Goal: Task Accomplishment & Management: Complete application form

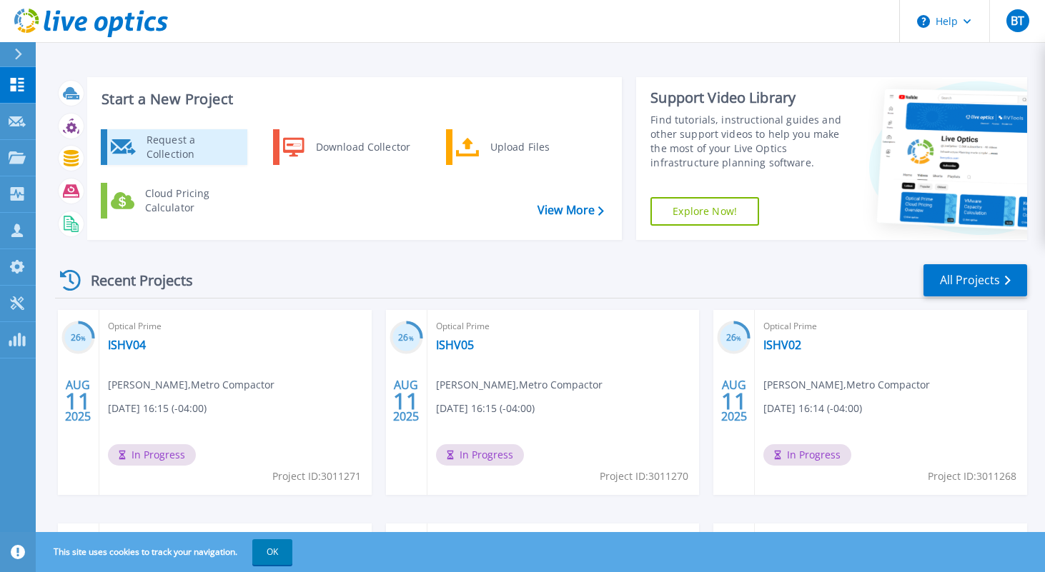
click at [146, 147] on div "Request a Collection" at bounding box center [191, 147] width 104 height 29
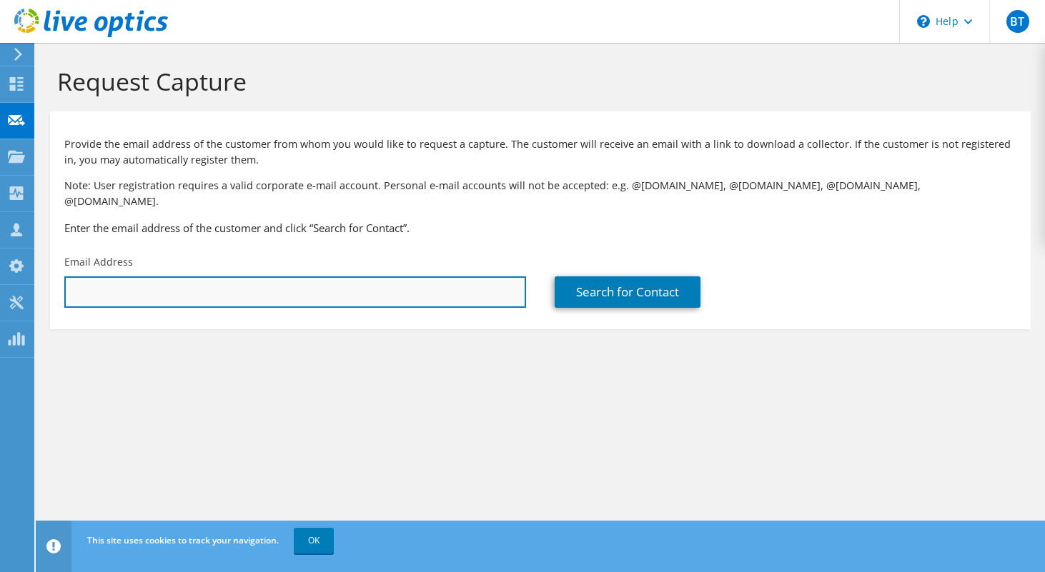
click at [235, 277] on input "text" at bounding box center [295, 292] width 462 height 31
paste input "[PERSON_NAME][EMAIL_ADDRESS][PERSON_NAME][PERSON_NAME][DOMAIN_NAME]"
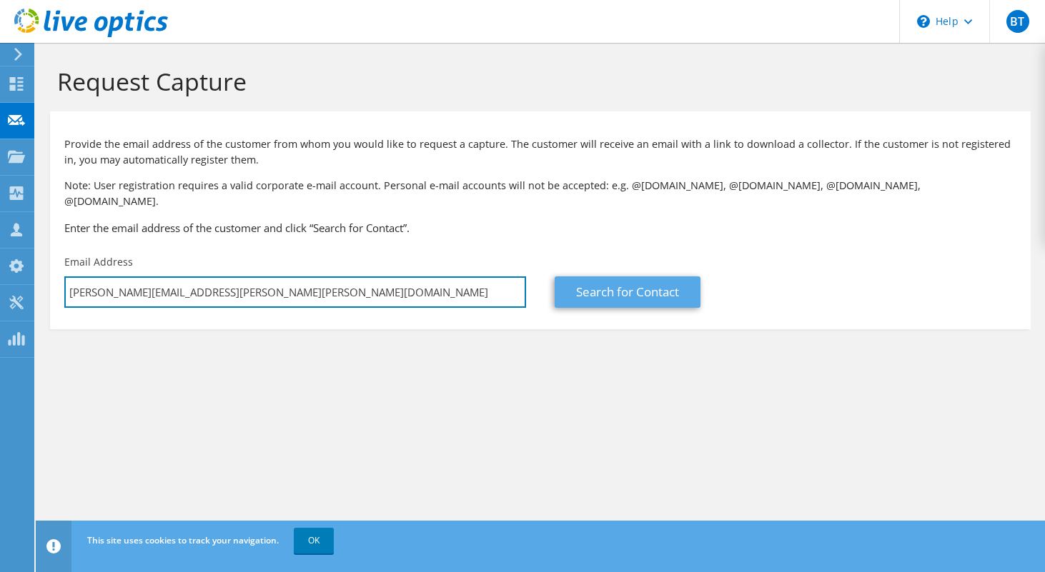
type input "[PERSON_NAME][EMAIL_ADDRESS][PERSON_NAME][PERSON_NAME][DOMAIN_NAME]"
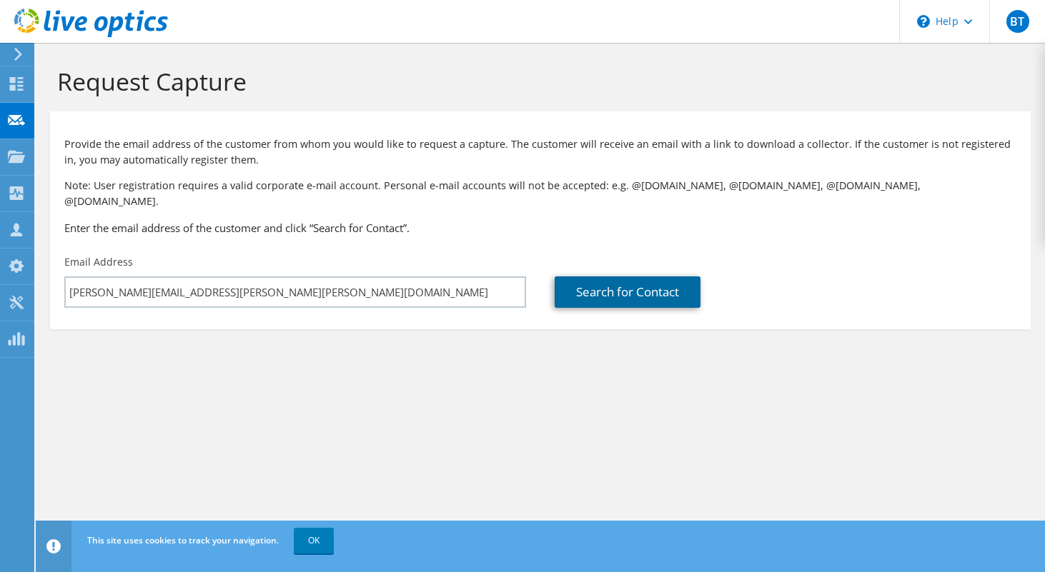
click at [596, 279] on link "Search for Contact" at bounding box center [628, 292] width 146 height 31
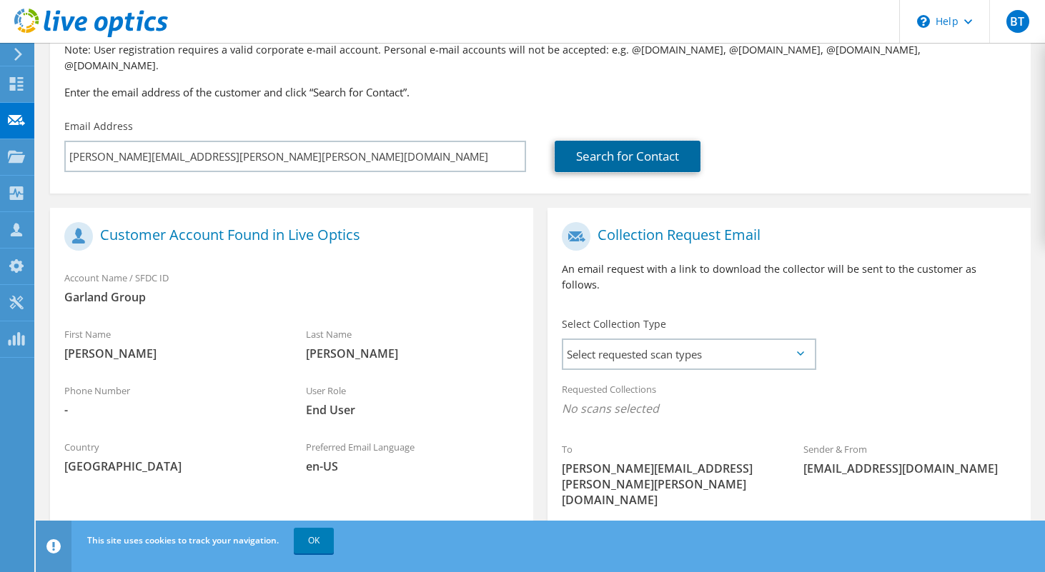
scroll to position [149, 0]
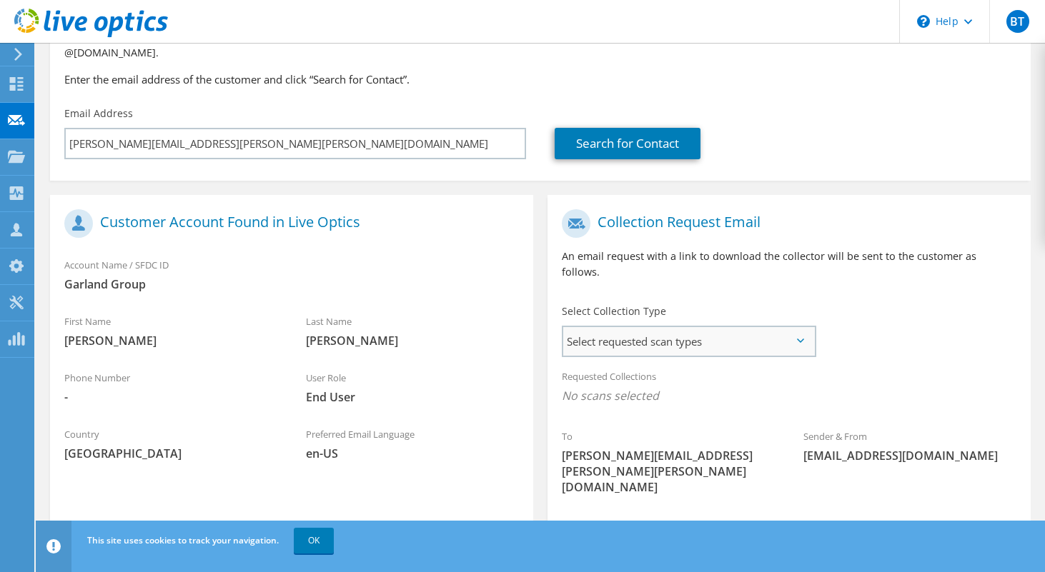
click at [592, 327] on span "Select requested scan types" at bounding box center [688, 341] width 251 height 29
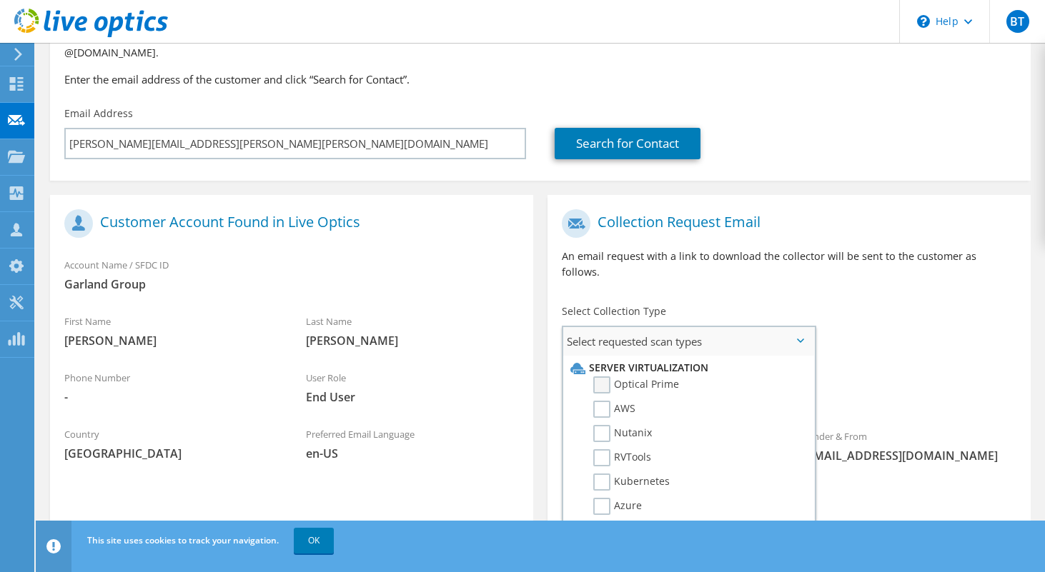
click at [599, 377] on label "Optical Prime" at bounding box center [636, 385] width 86 height 17
click at [0, 0] on input "Optical Prime" at bounding box center [0, 0] width 0 height 0
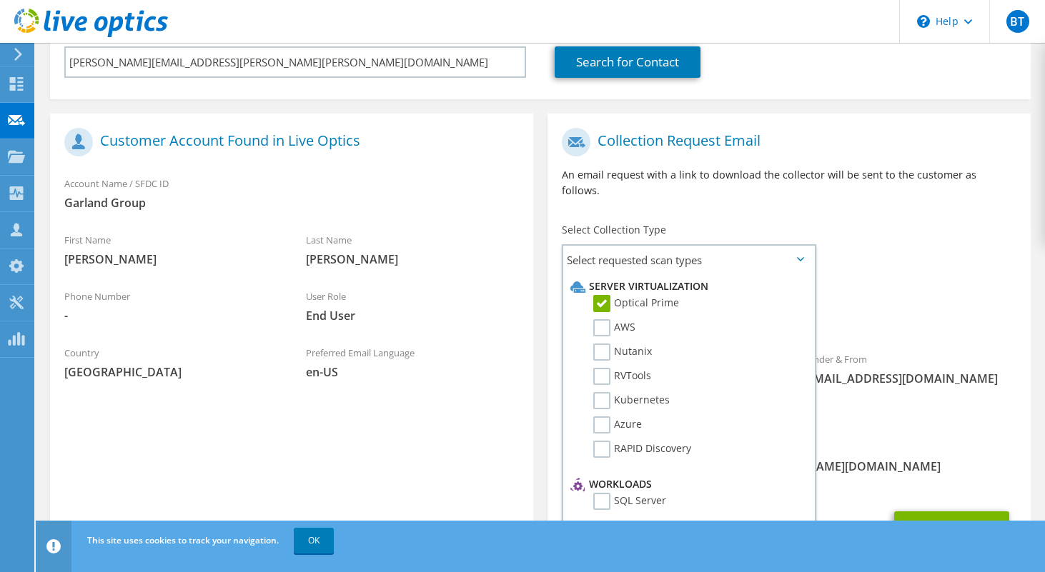
click at [926, 459] on span "[PERSON_NAME][EMAIL_ADDRESS][PERSON_NAME][DOMAIN_NAME][PERSON_NAME]" at bounding box center [789, 474] width 455 height 31
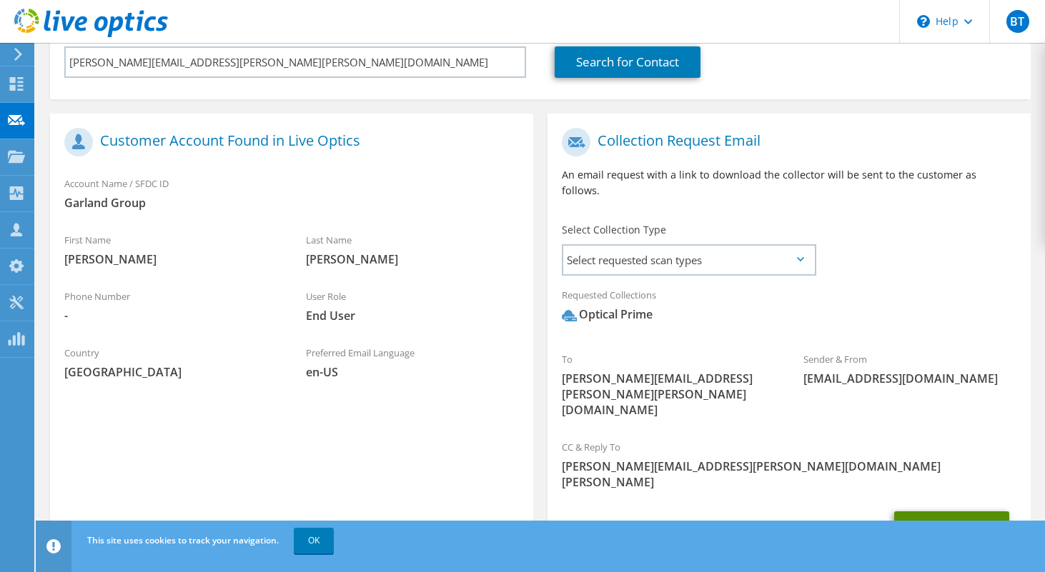
click at [940, 512] on button "Send Request" at bounding box center [951, 531] width 115 height 39
